Goal: Transaction & Acquisition: Purchase product/service

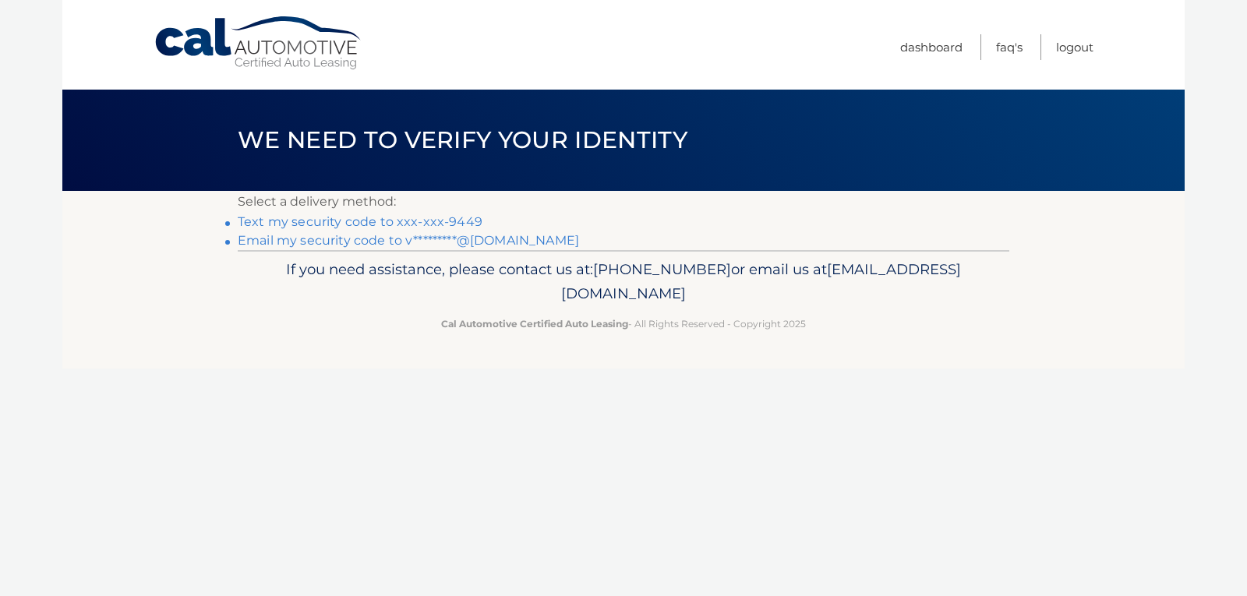
click at [438, 222] on link "Text my security code to xxx-xxx-9449" at bounding box center [360, 221] width 245 height 15
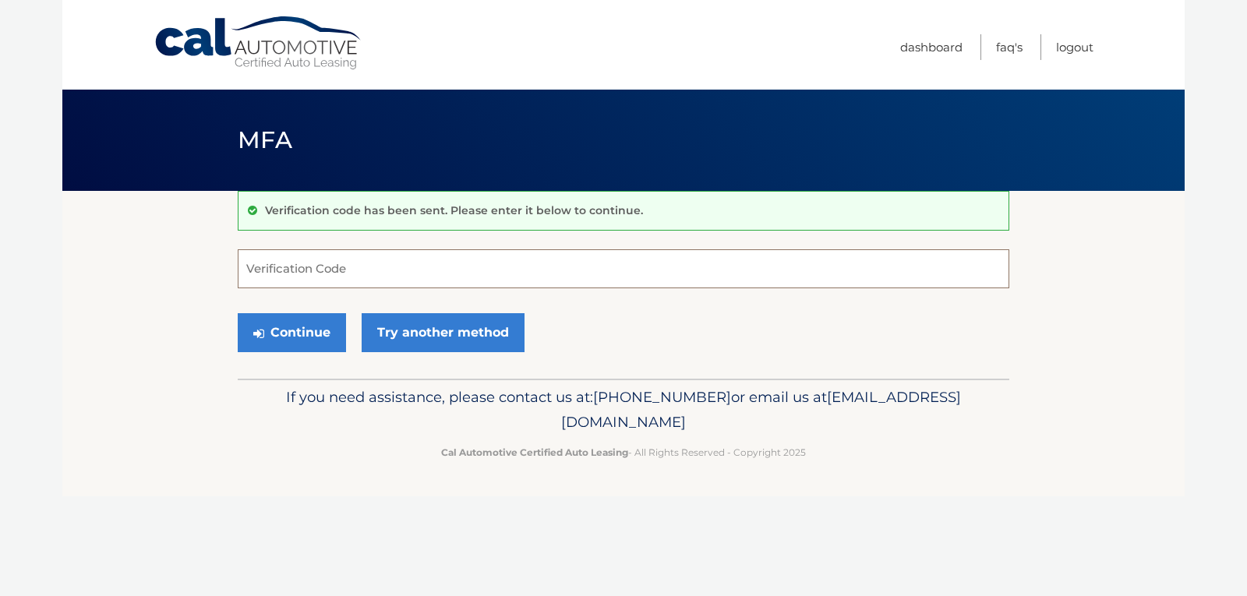
click at [418, 269] on input "Verification Code" at bounding box center [624, 268] width 772 height 39
type input "820862"
click at [306, 332] on button "Continue" at bounding box center [292, 332] width 108 height 39
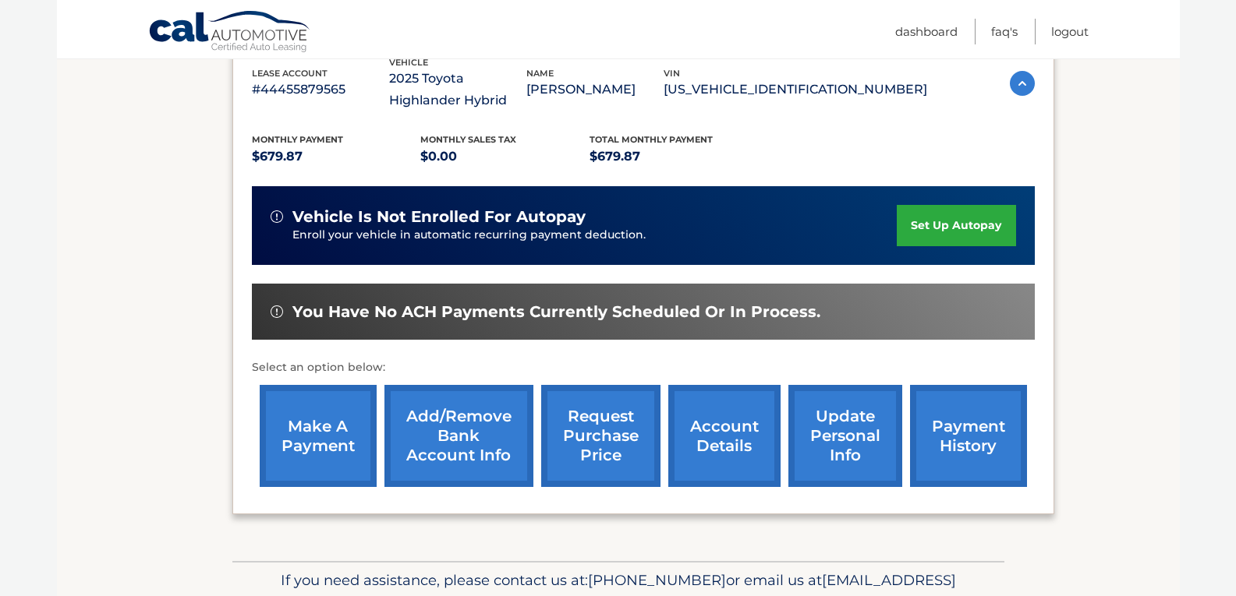
scroll to position [297, 0]
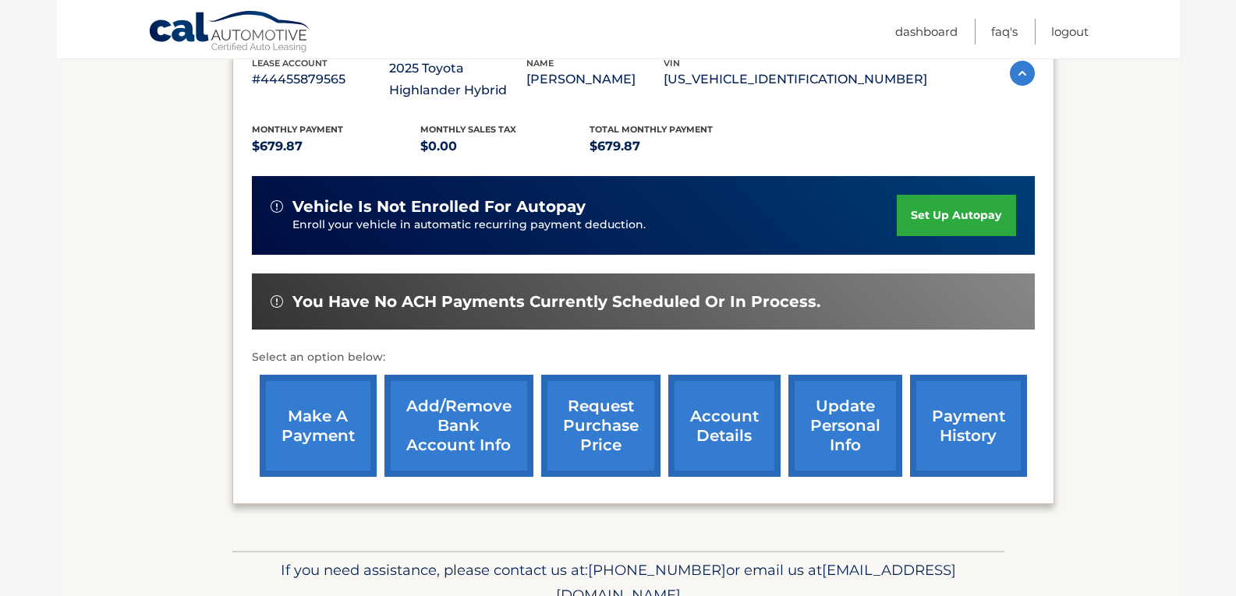
click at [320, 426] on link "make a payment" at bounding box center [318, 426] width 117 height 102
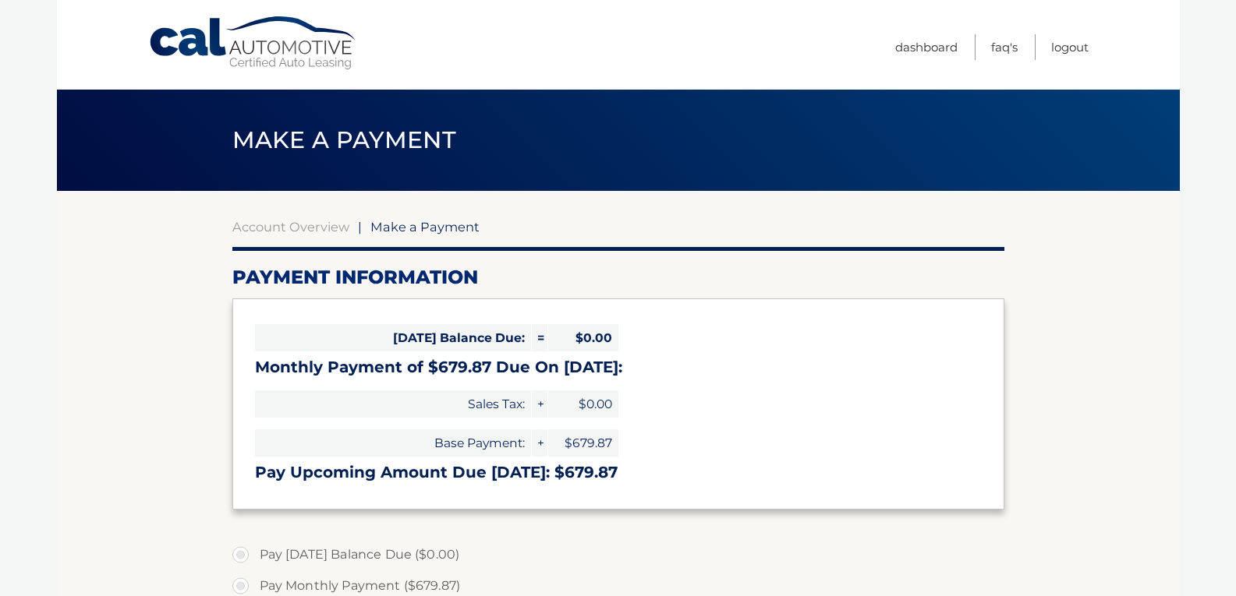
select select "NjUxYzEwYTEtODdmYi00NDg5LTg2OWItOTJjYjNhYjc4MzMx"
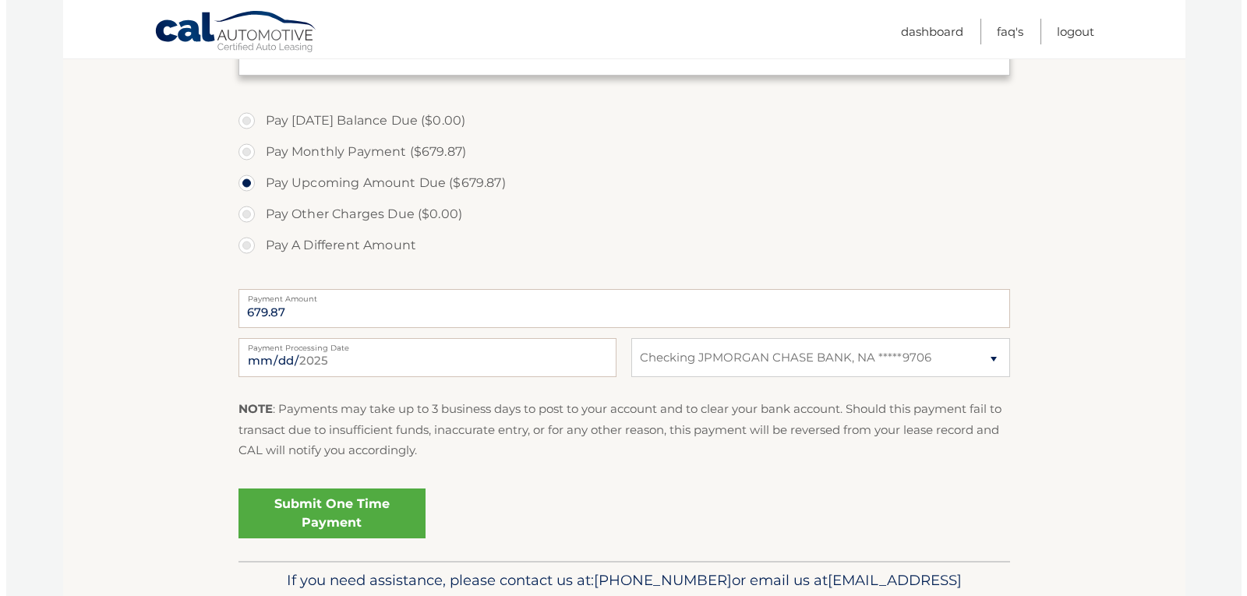
scroll to position [451, 0]
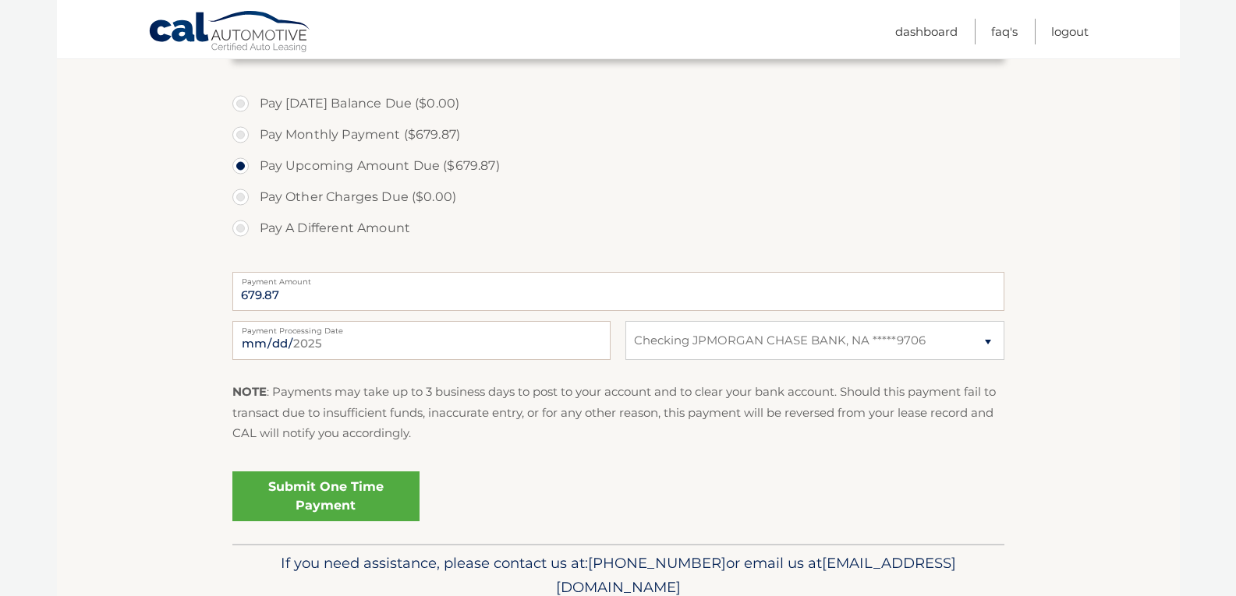
click at [313, 497] on link "Submit One Time Payment" at bounding box center [325, 497] width 187 height 50
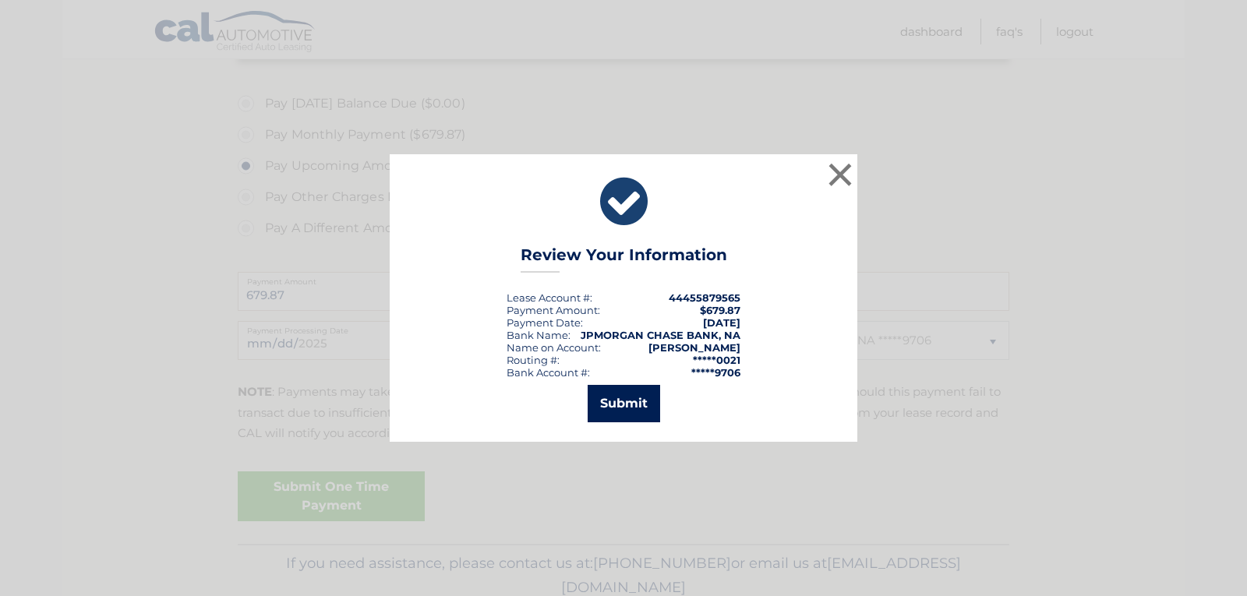
click at [626, 403] on button "Submit" at bounding box center [624, 403] width 73 height 37
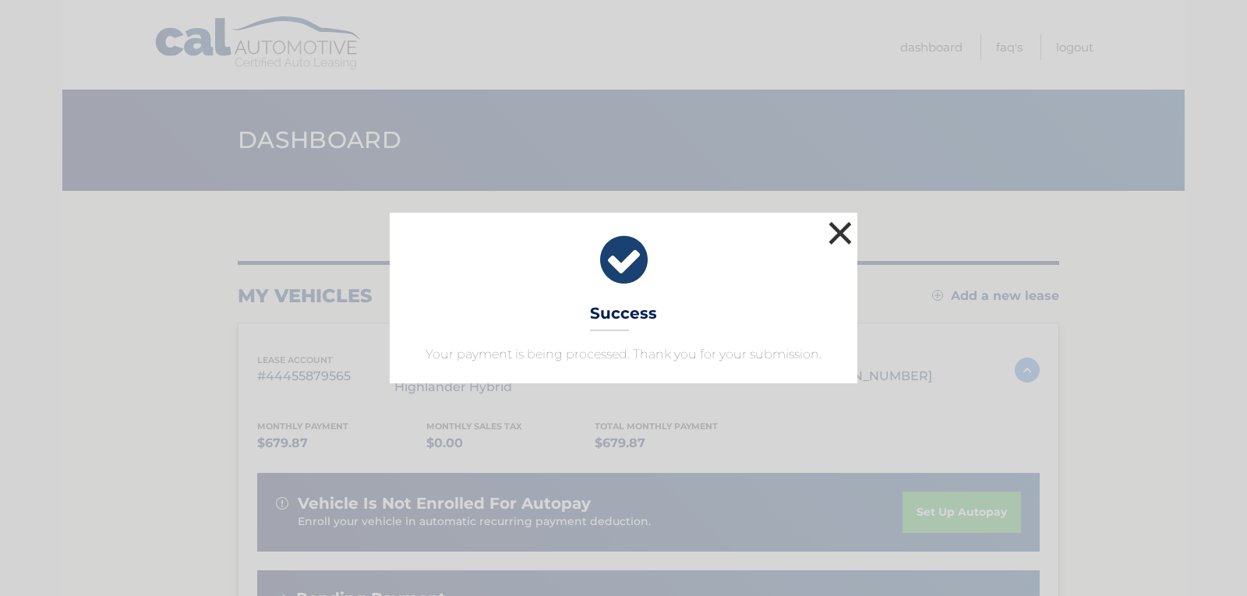
click at [839, 231] on button "×" at bounding box center [840, 233] width 31 height 31
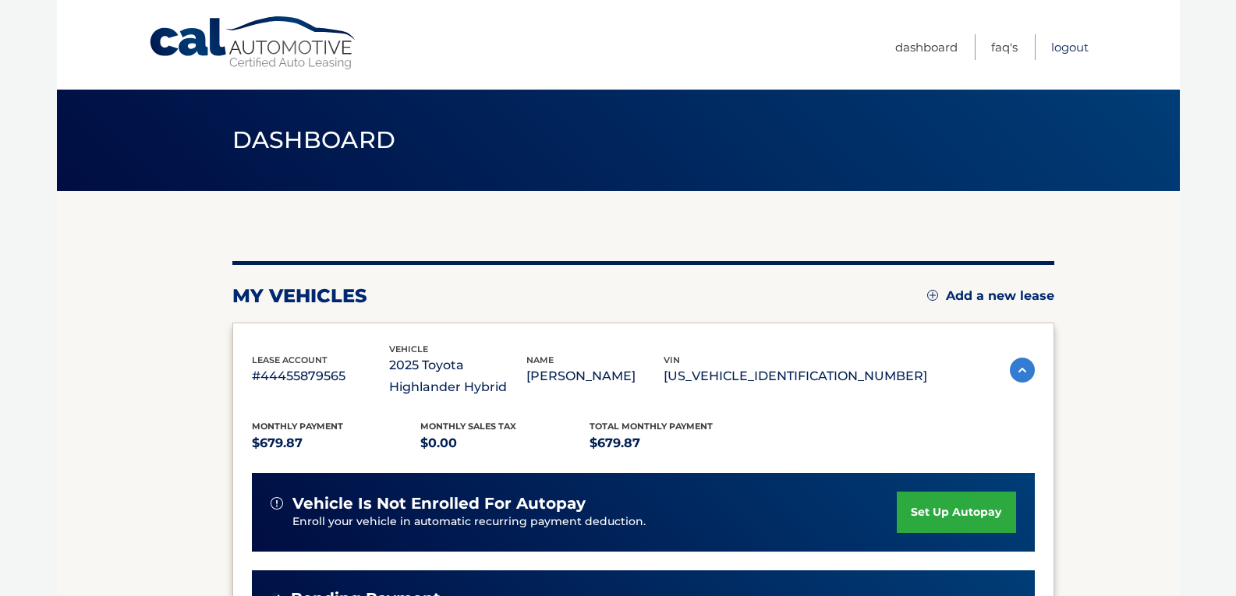
click at [1060, 45] on link "Logout" at bounding box center [1069, 47] width 37 height 26
